Goal: Task Accomplishment & Management: Manage account settings

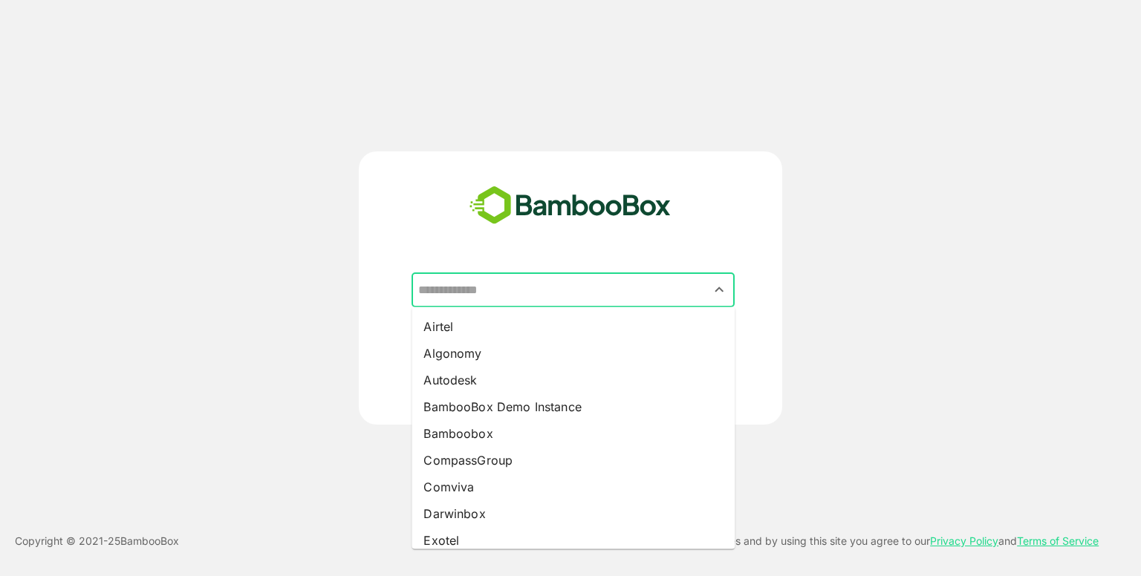
click at [498, 291] on input "text" at bounding box center [572, 290] width 317 height 28
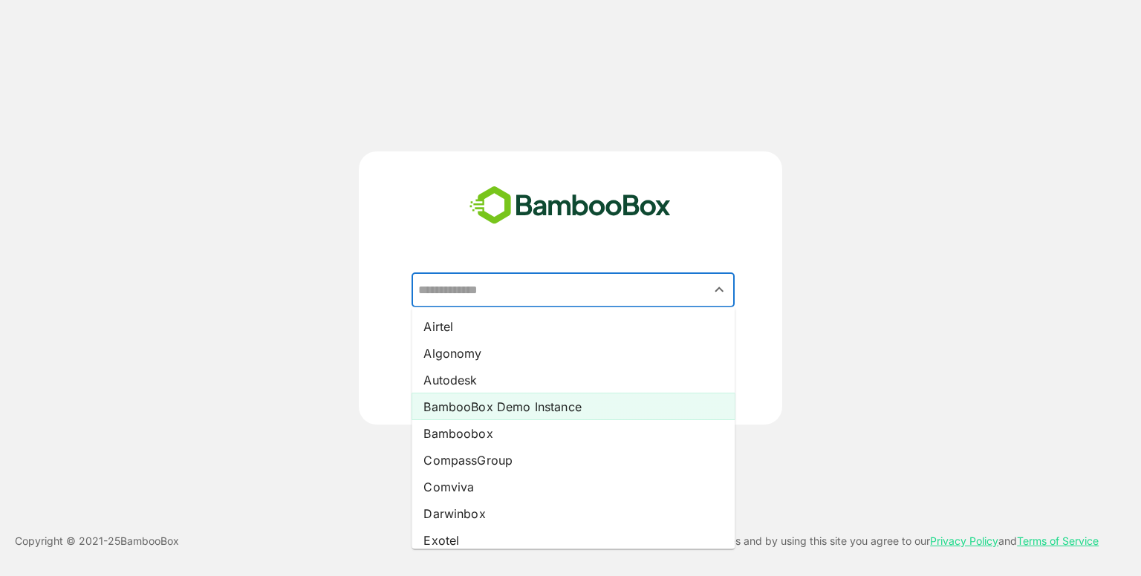
click at [512, 402] on li "BambooBox Demo Instance" at bounding box center [572, 407] width 323 height 27
type input "**********"
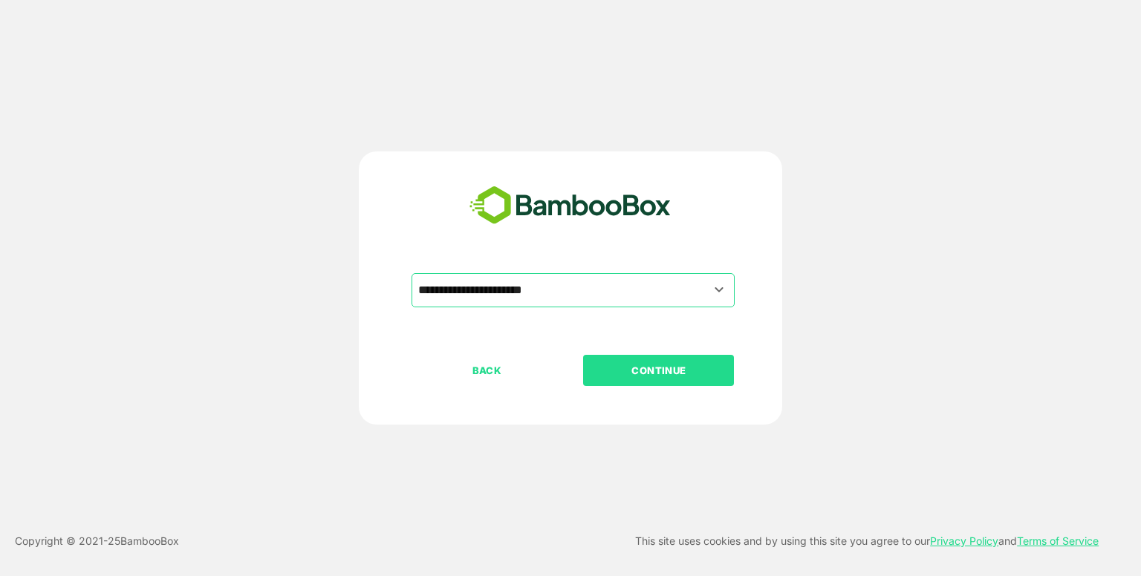
click at [662, 362] on p "CONTINUE" at bounding box center [659, 370] width 149 height 16
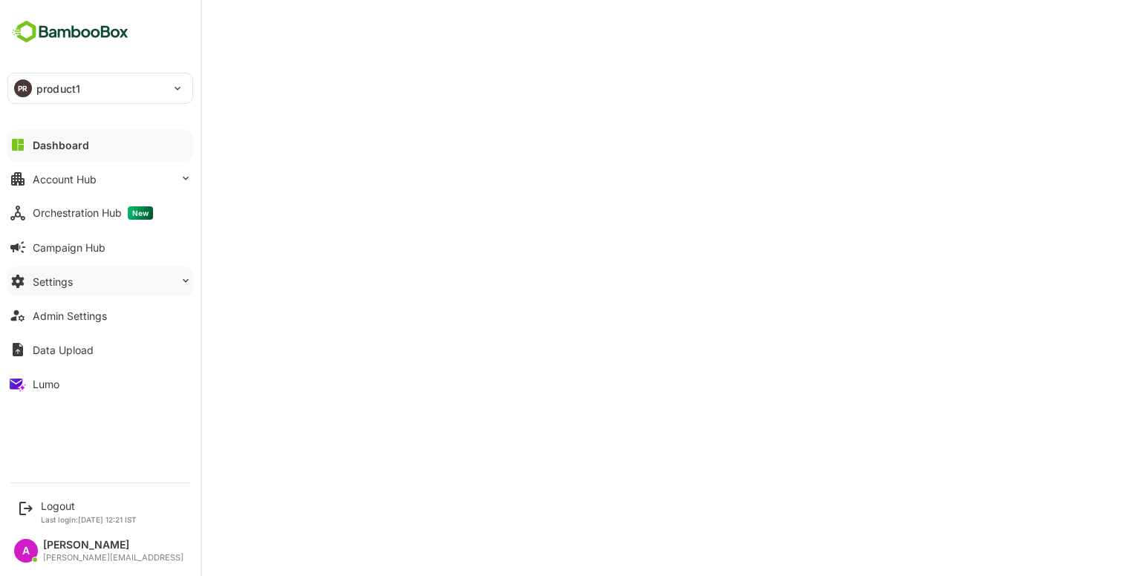
click at [104, 291] on button "Settings" at bounding box center [100, 282] width 186 height 30
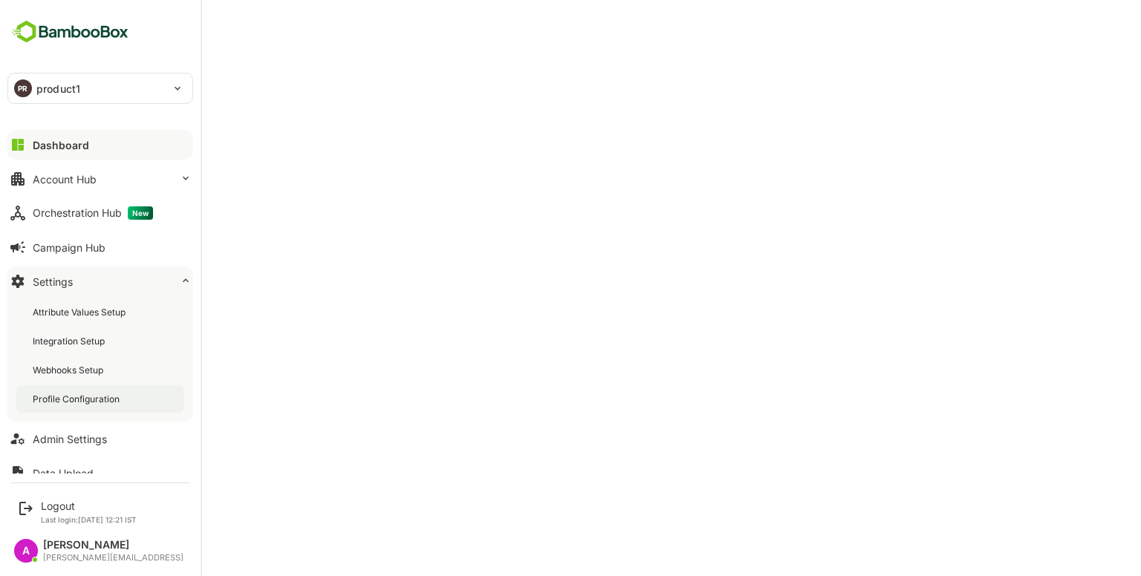
click at [76, 405] on div "Profile Configuration" at bounding box center [78, 399] width 90 height 13
click at [56, 147] on div "Dashboard" at bounding box center [59, 145] width 53 height 13
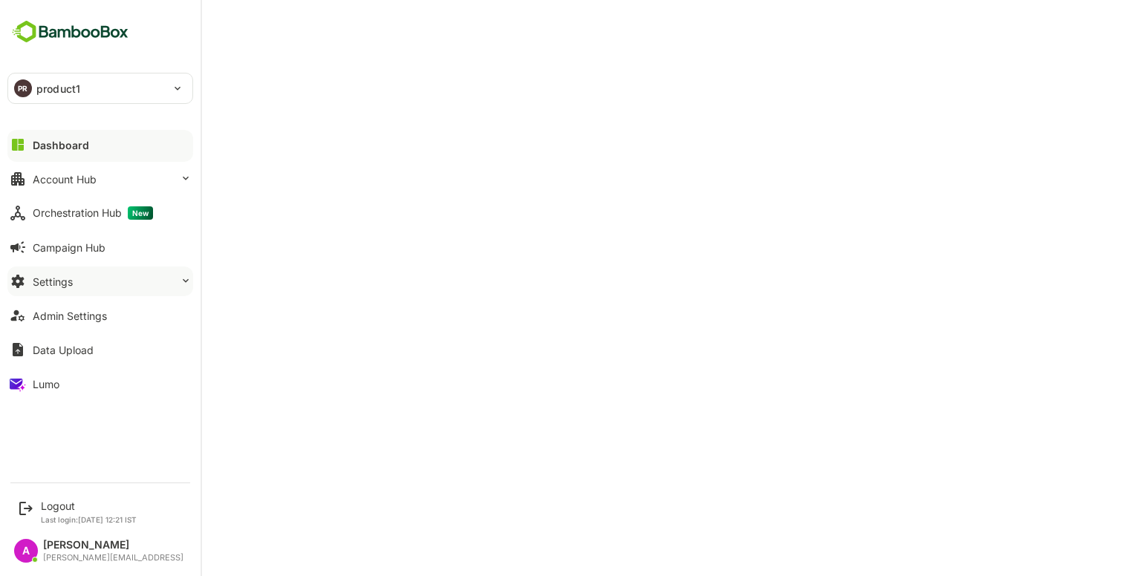
click at [93, 282] on button "Settings" at bounding box center [100, 282] width 186 height 30
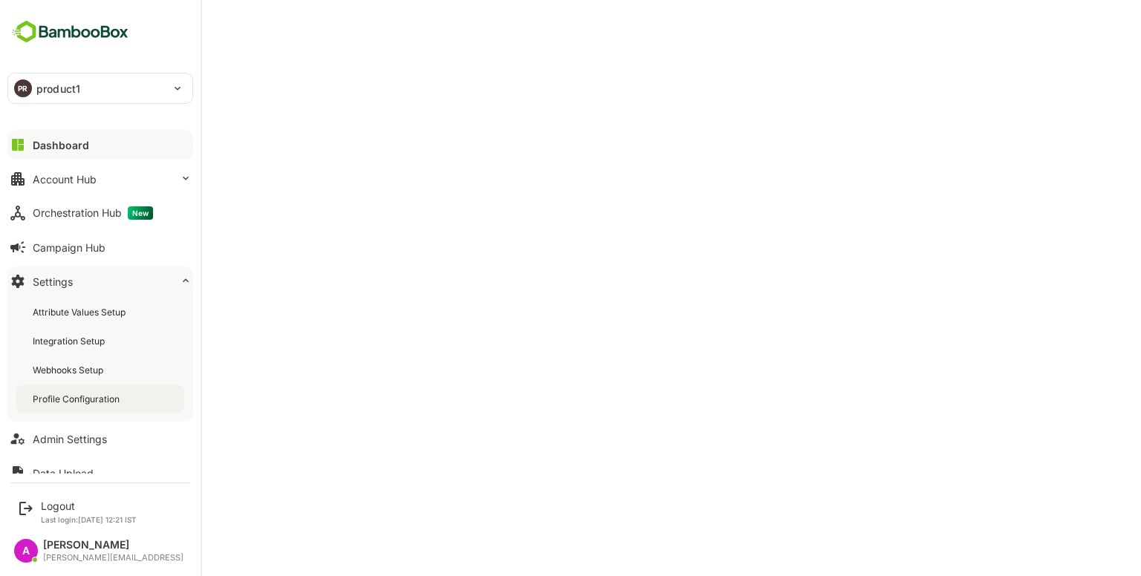
click at [71, 399] on div "Profile Configuration" at bounding box center [78, 399] width 90 height 13
